Goal: Information Seeking & Learning: Learn about a topic

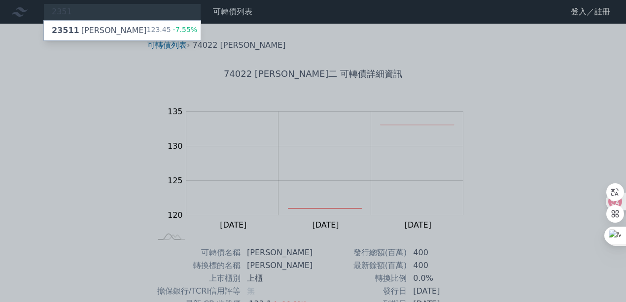
type input "2351"
click at [114, 30] on div "23511 順德一 123.45 -7.55%" at bounding box center [122, 31] width 157 height 20
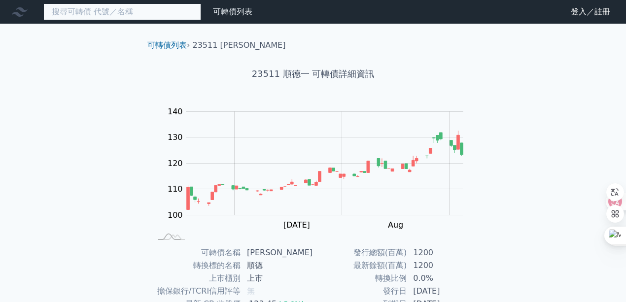
click at [134, 13] on input at bounding box center [122, 11] width 158 height 17
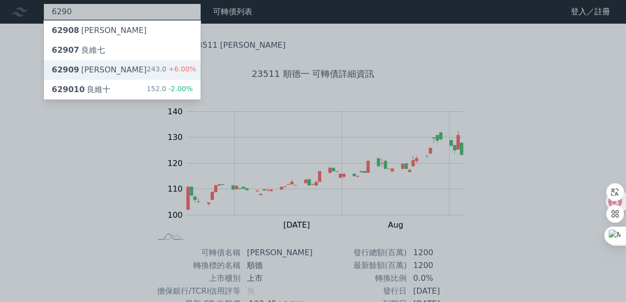
type input "6290"
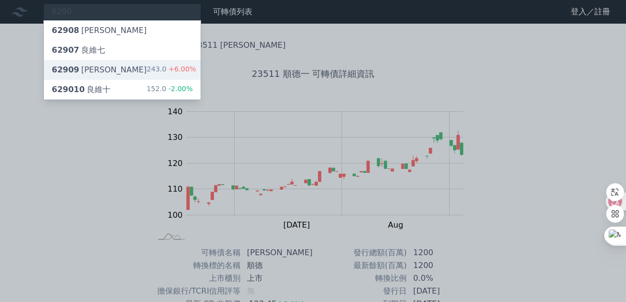
click at [111, 68] on div "62909 良維九 243.0 +6.00%" at bounding box center [122, 70] width 157 height 20
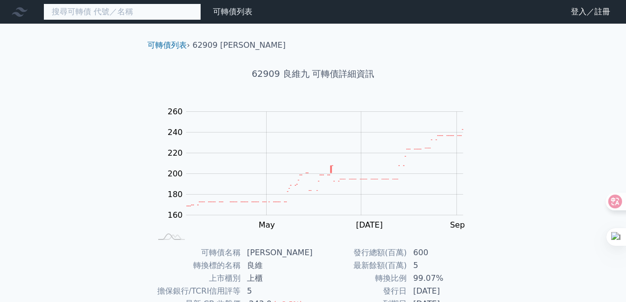
click at [104, 13] on input at bounding box center [122, 11] width 158 height 17
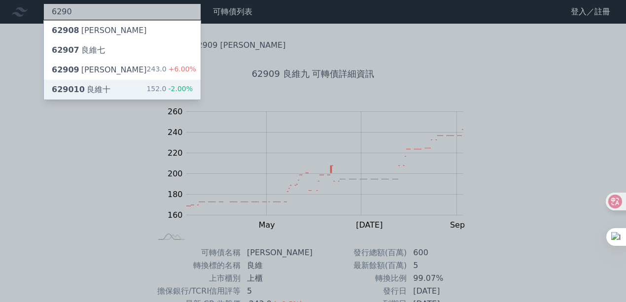
type input "6290"
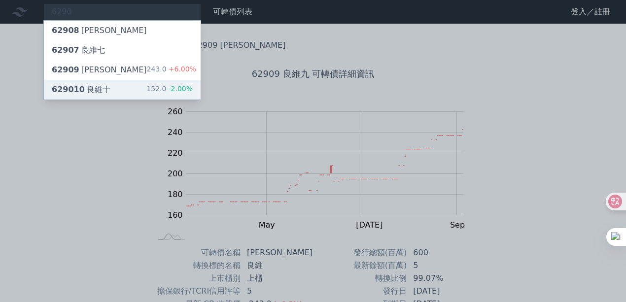
click at [147, 89] on div "629010 良維十 152.0 -2.00%" at bounding box center [122, 90] width 157 height 20
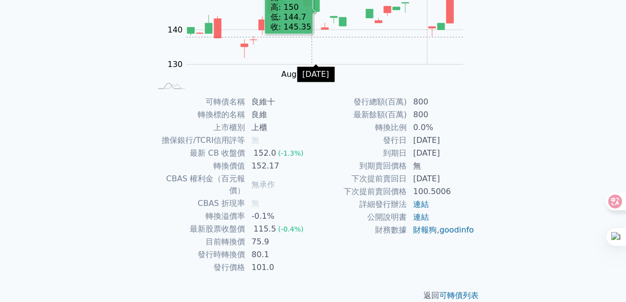
scroll to position [154, 0]
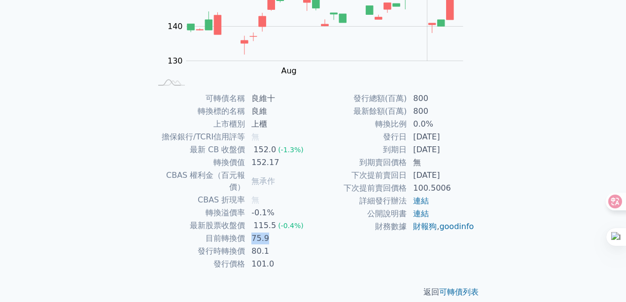
drag, startPoint x: 251, startPoint y: 228, endPoint x: 268, endPoint y: 230, distance: 17.4
click at [268, 232] on td "75.9" at bounding box center [278, 238] width 67 height 13
click at [247, 286] on p "返回 可轉債列表" at bounding box center [312, 292] width 347 height 12
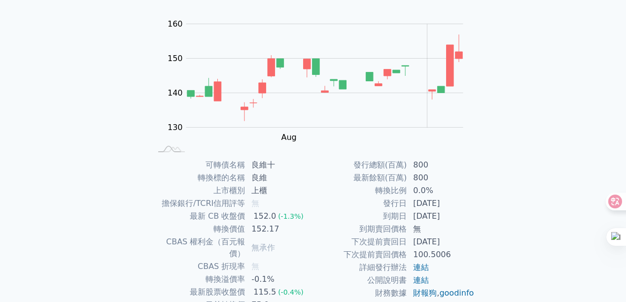
scroll to position [0, 0]
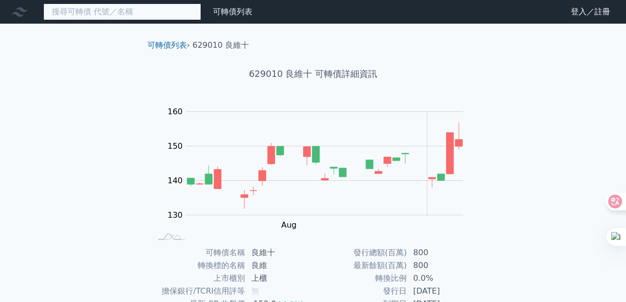
click at [84, 12] on input at bounding box center [122, 11] width 158 height 17
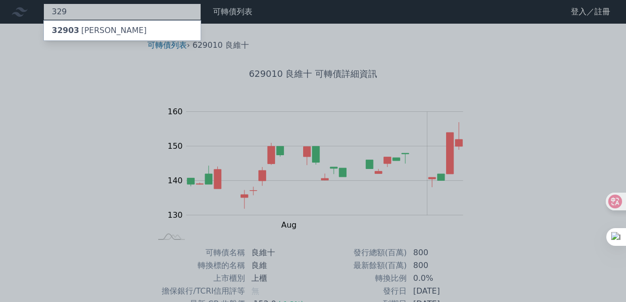
type input "3294"
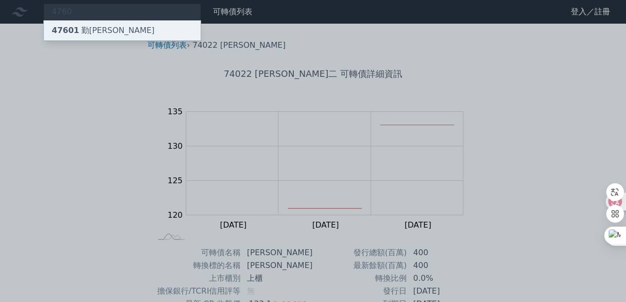
type input "4760"
click at [132, 29] on div "47601 勤[PERSON_NAME]" at bounding box center [122, 31] width 157 height 20
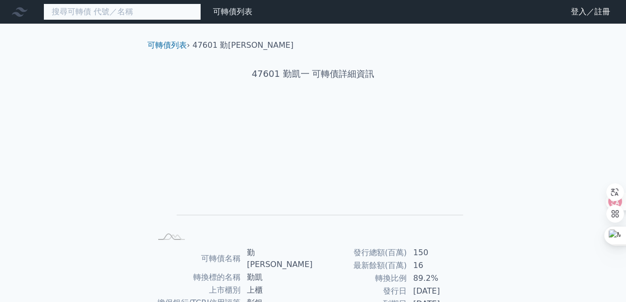
click at [82, 12] on input at bounding box center [122, 11] width 158 height 17
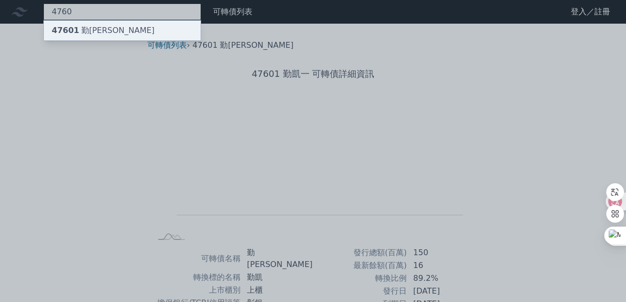
type input "4760"
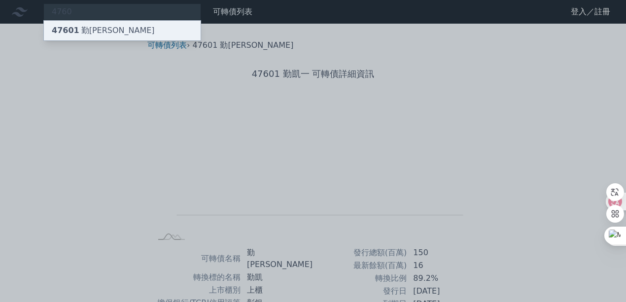
click at [78, 26] on div "47601 勤[PERSON_NAME]" at bounding box center [103, 31] width 103 height 12
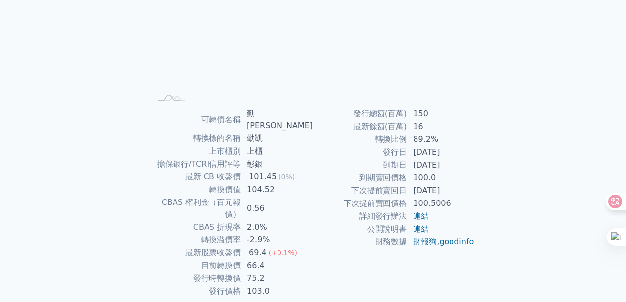
scroll to position [154, 0]
